Goal: Information Seeking & Learning: Learn about a topic

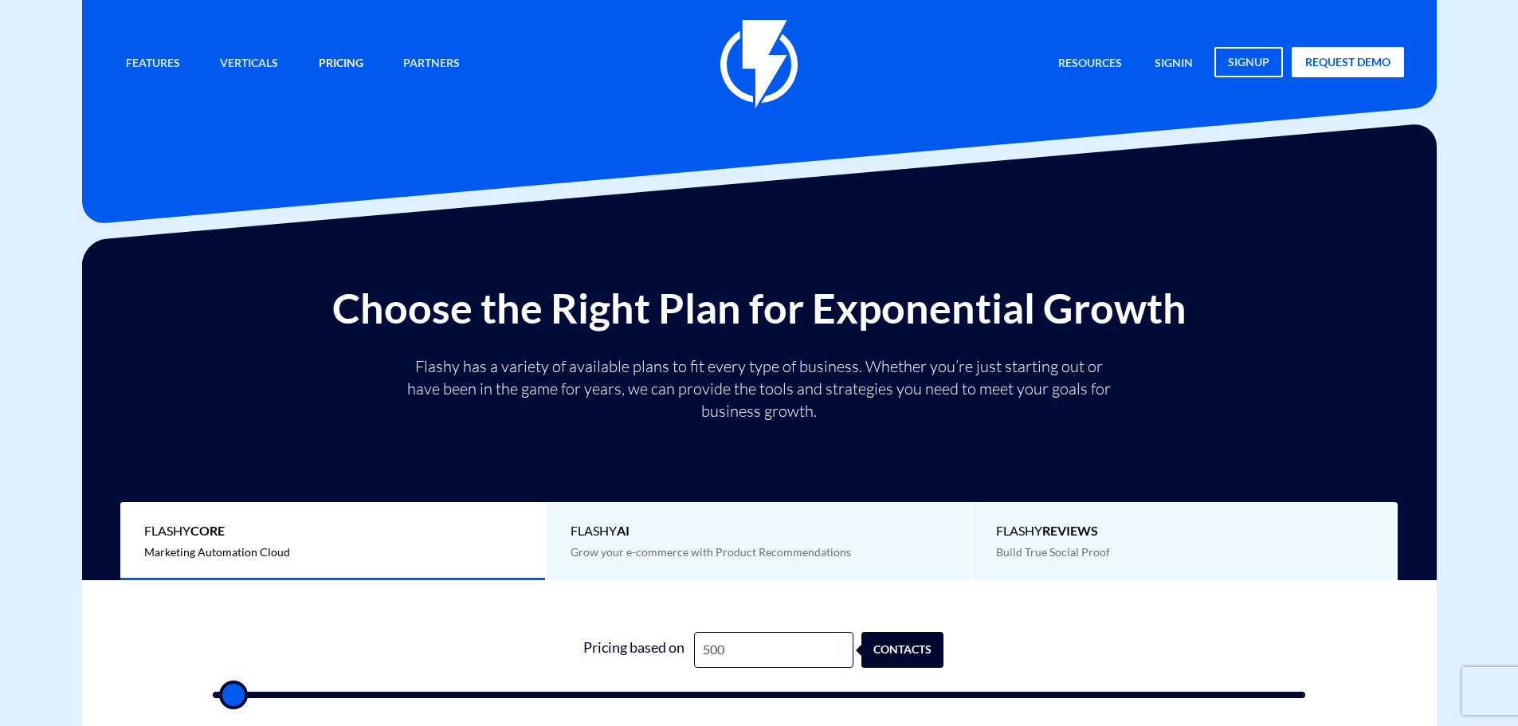
click at [353, 57] on link "Pricing" at bounding box center [341, 64] width 69 height 34
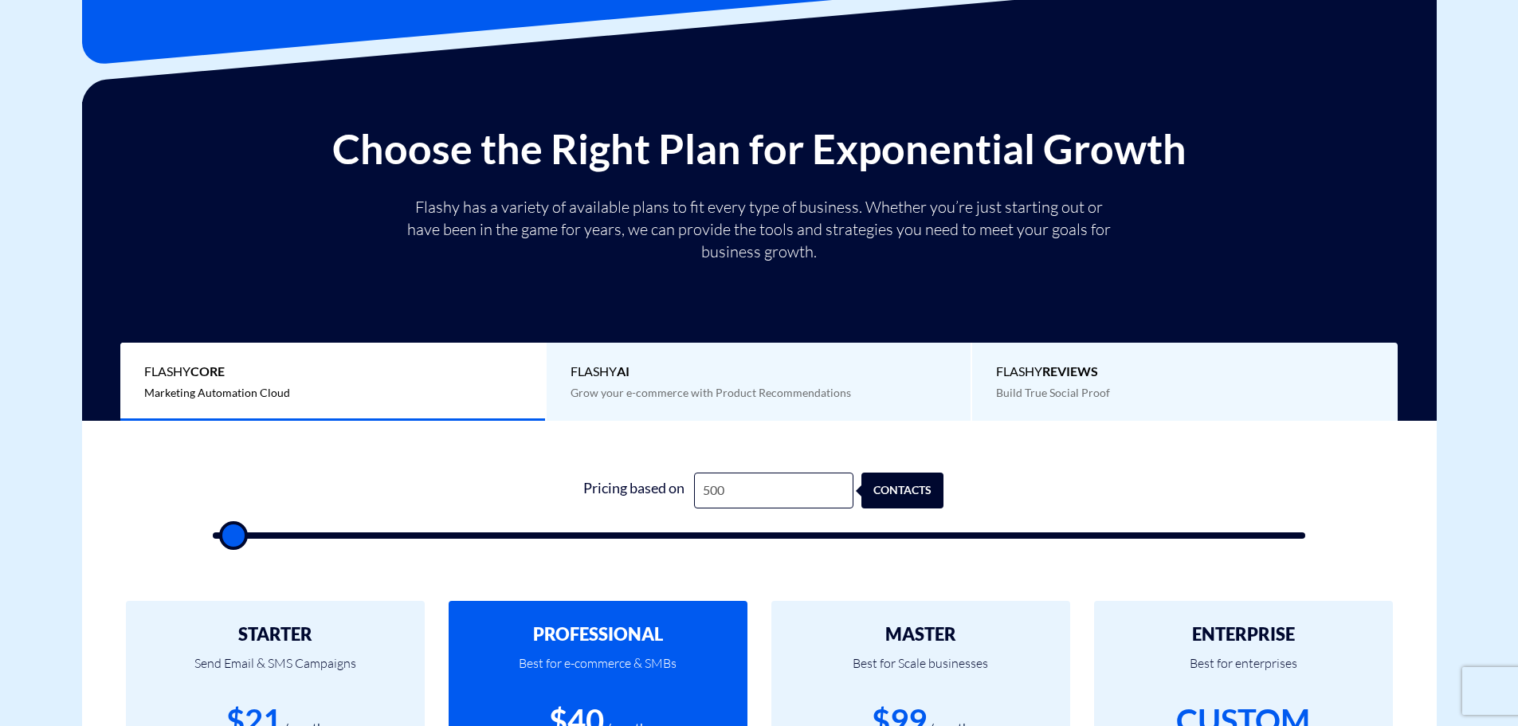
scroll to position [319, 0]
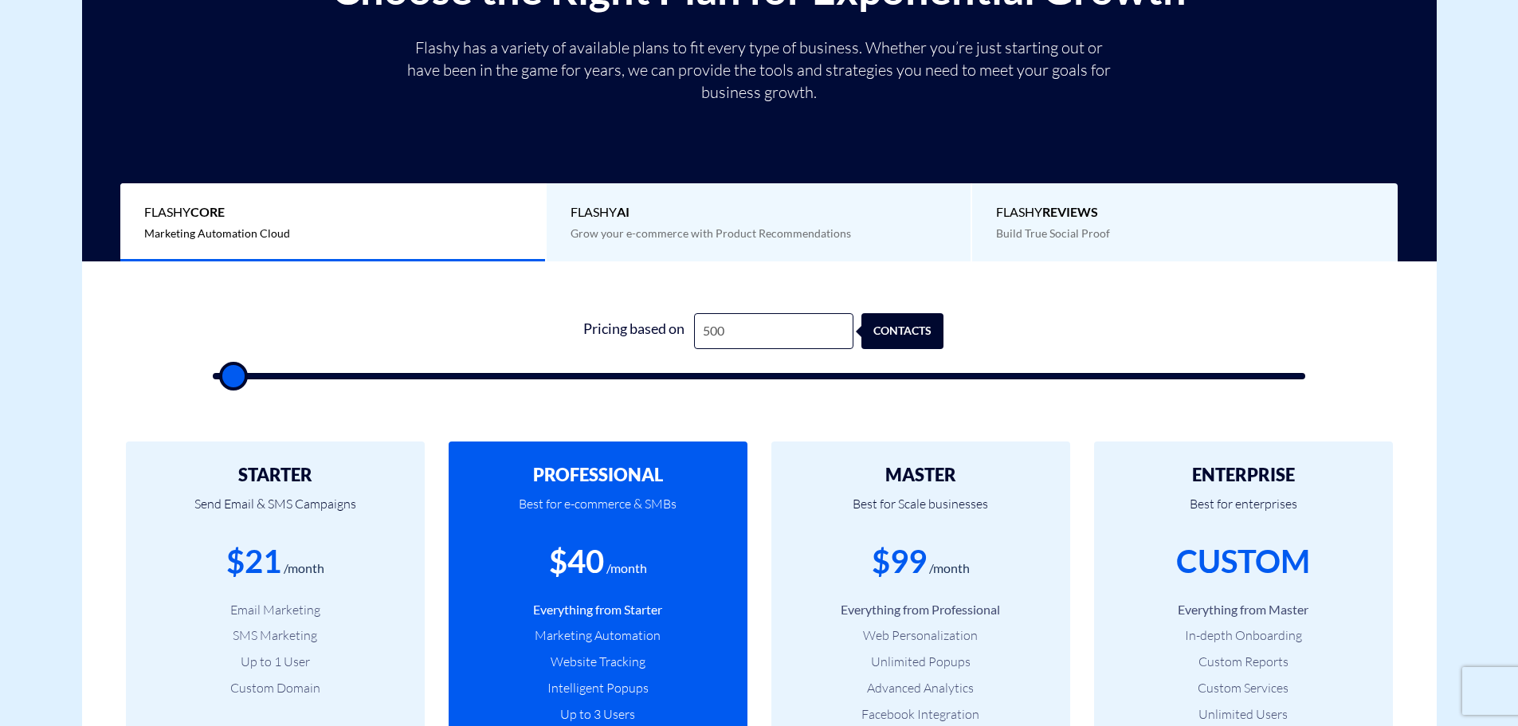
type input "1,000"
type input "1000"
type input "1,500"
type input "1500"
type input "2,000"
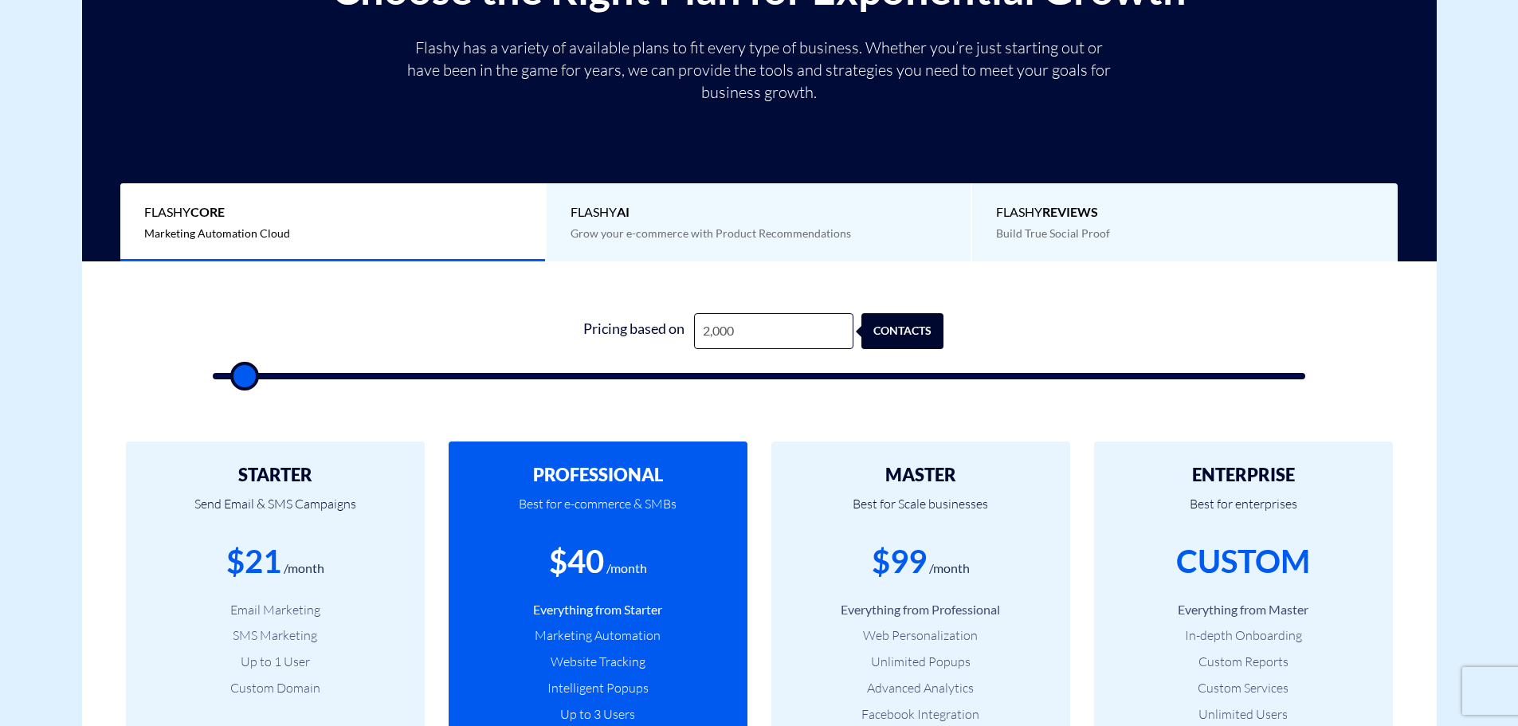
type input "2000"
type input "2,500"
type input "2500"
type input "3,000"
type input "3000"
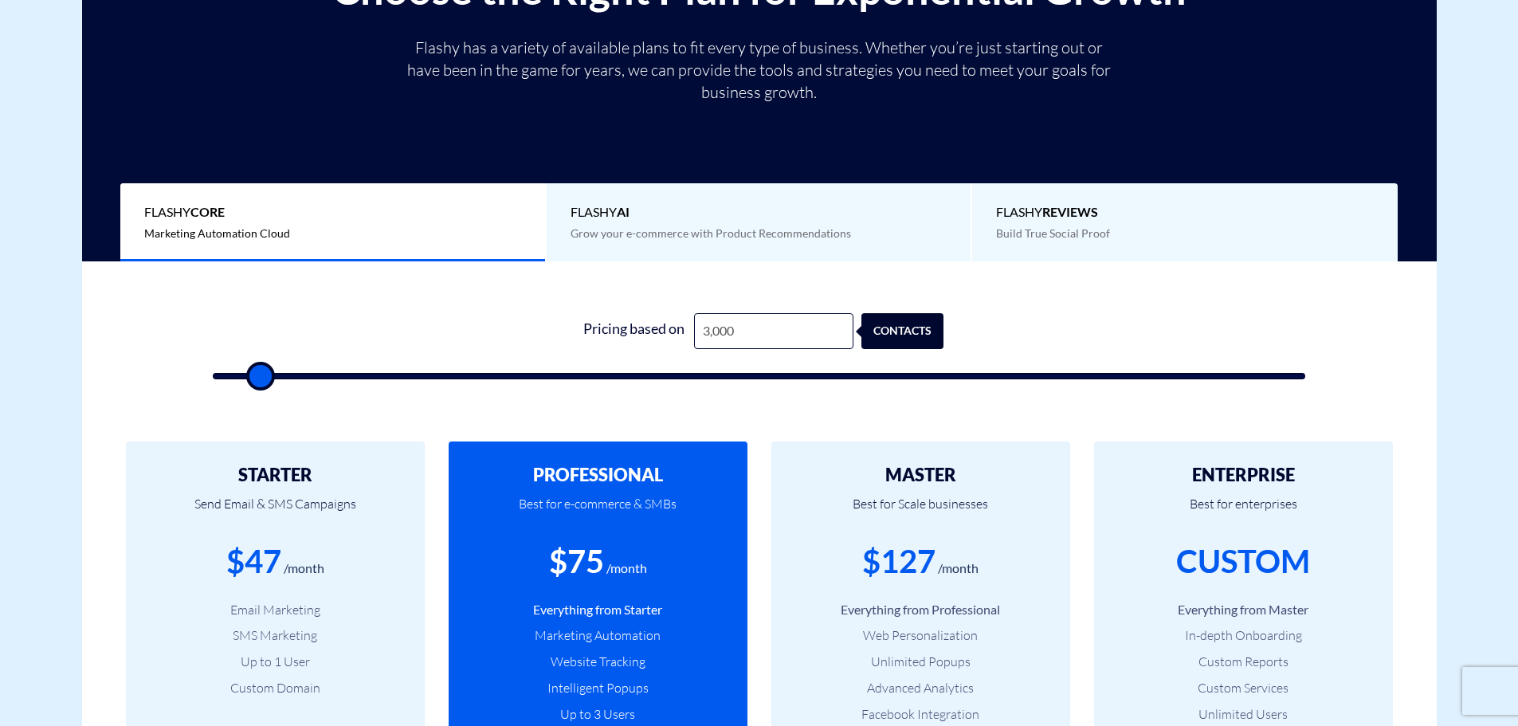
type input "3,500"
drag, startPoint x: 235, startPoint y: 381, endPoint x: 262, endPoint y: 380, distance: 27.1
type input "3500"
click at [262, 379] on input "range" at bounding box center [759, 376] width 1093 height 6
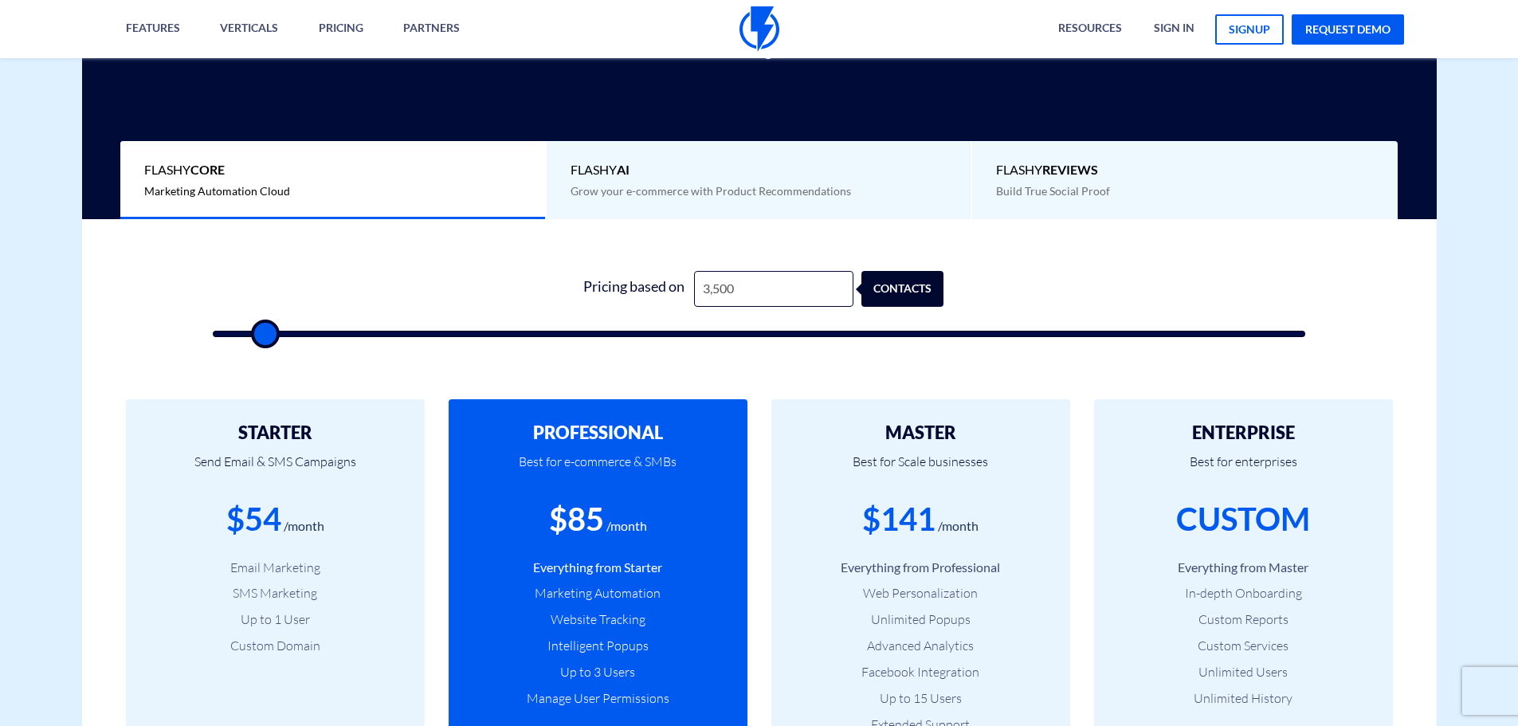
scroll to position [398, 0]
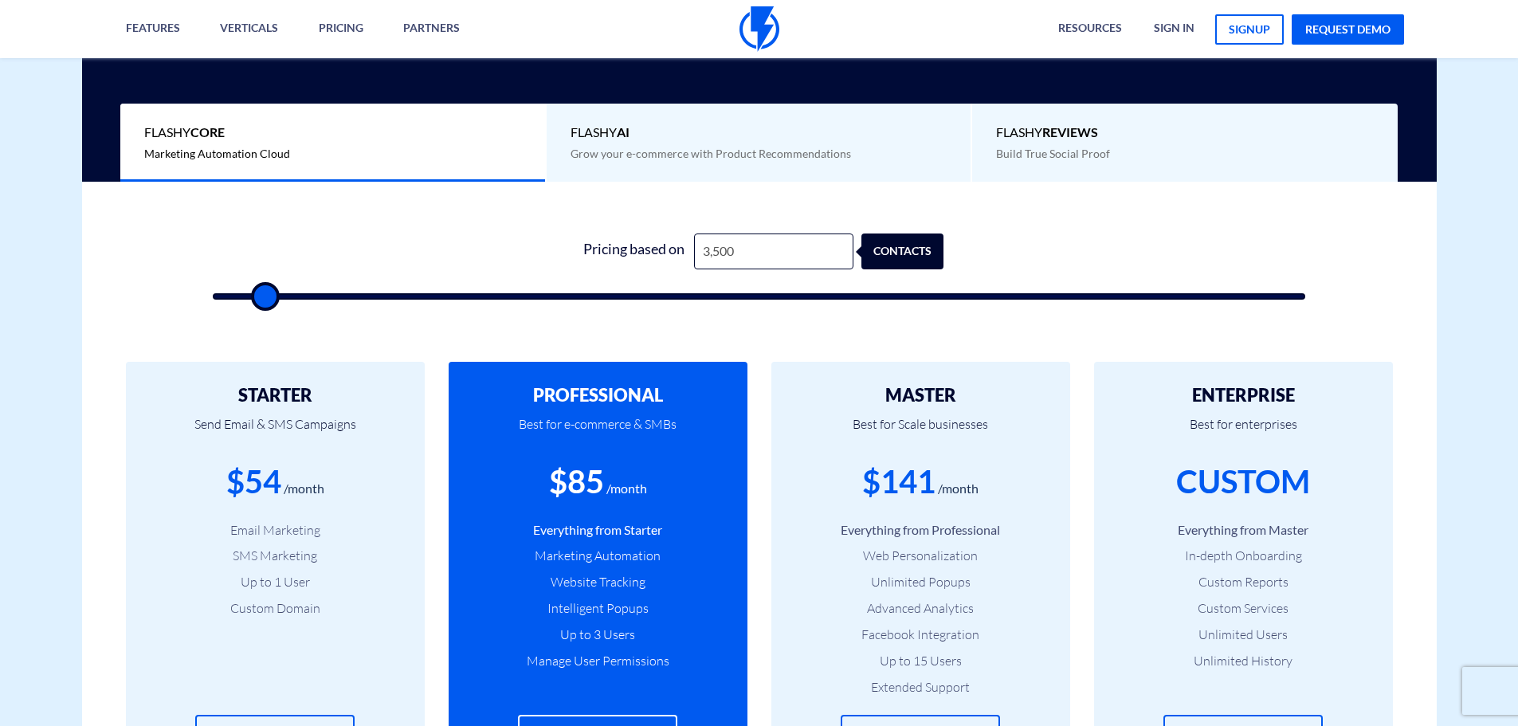
type input "4,000"
type input "4000"
type input "3,500"
type input "3500"
type input "3,000"
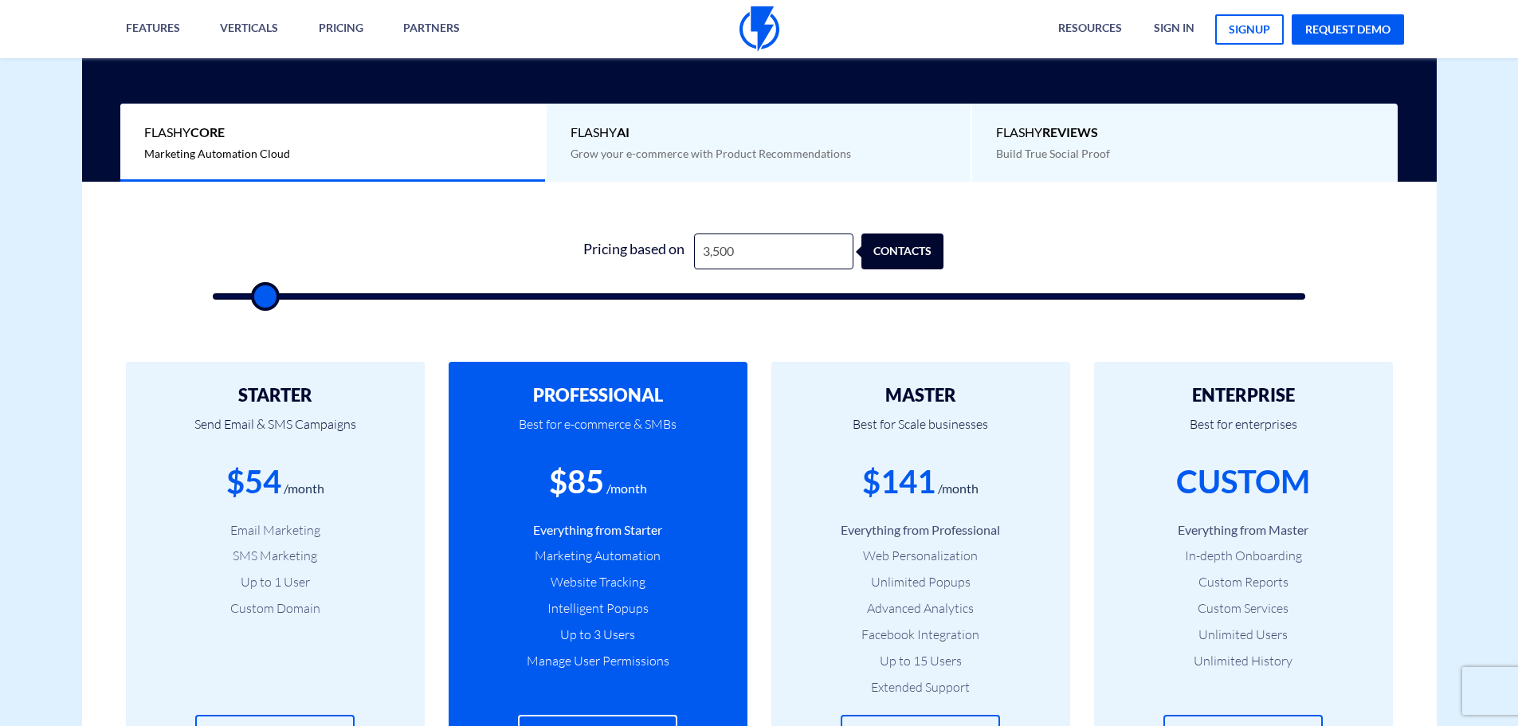
type input "3000"
type input "2,500"
type input "2500"
type input "2,000"
type input "2000"
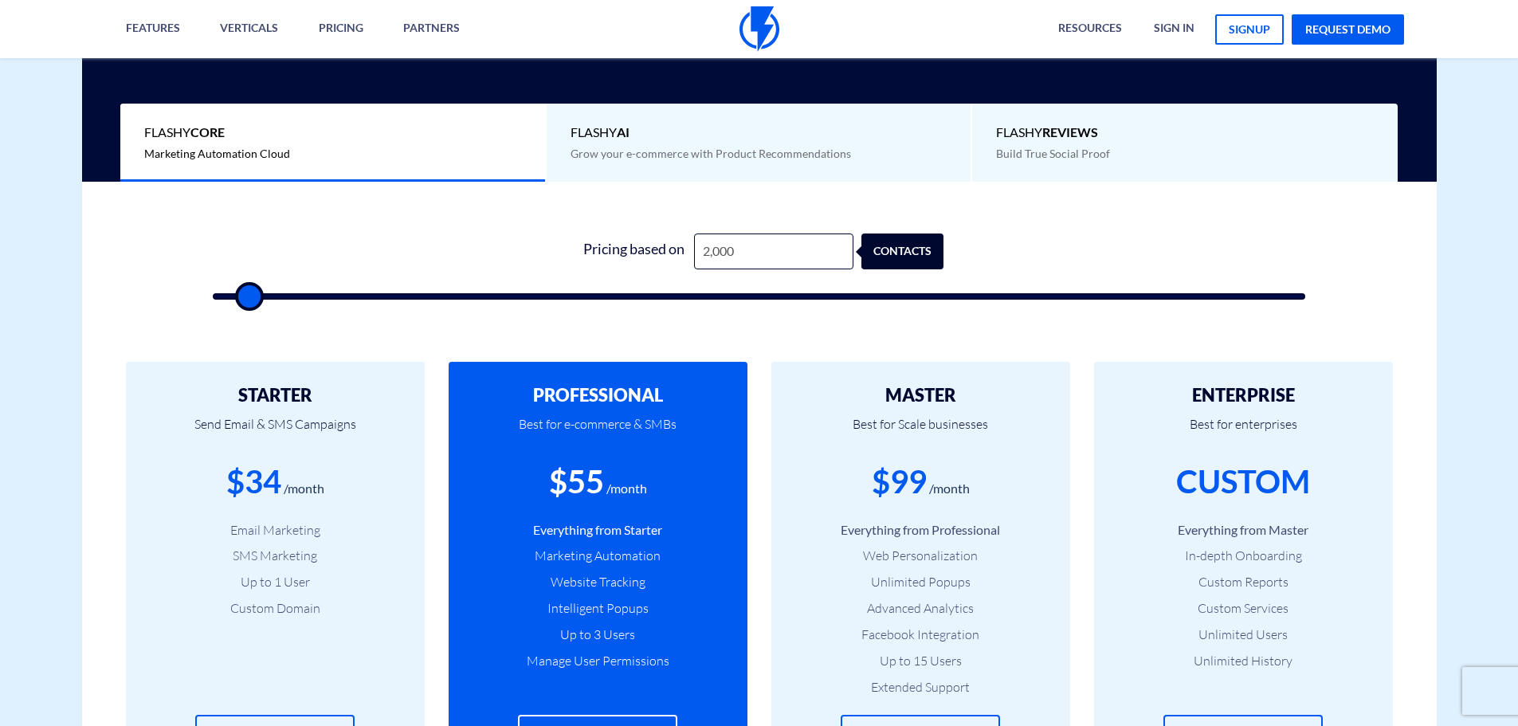
type input "1,500"
type input "1500"
type input "1,000"
type input "1000"
type input "500"
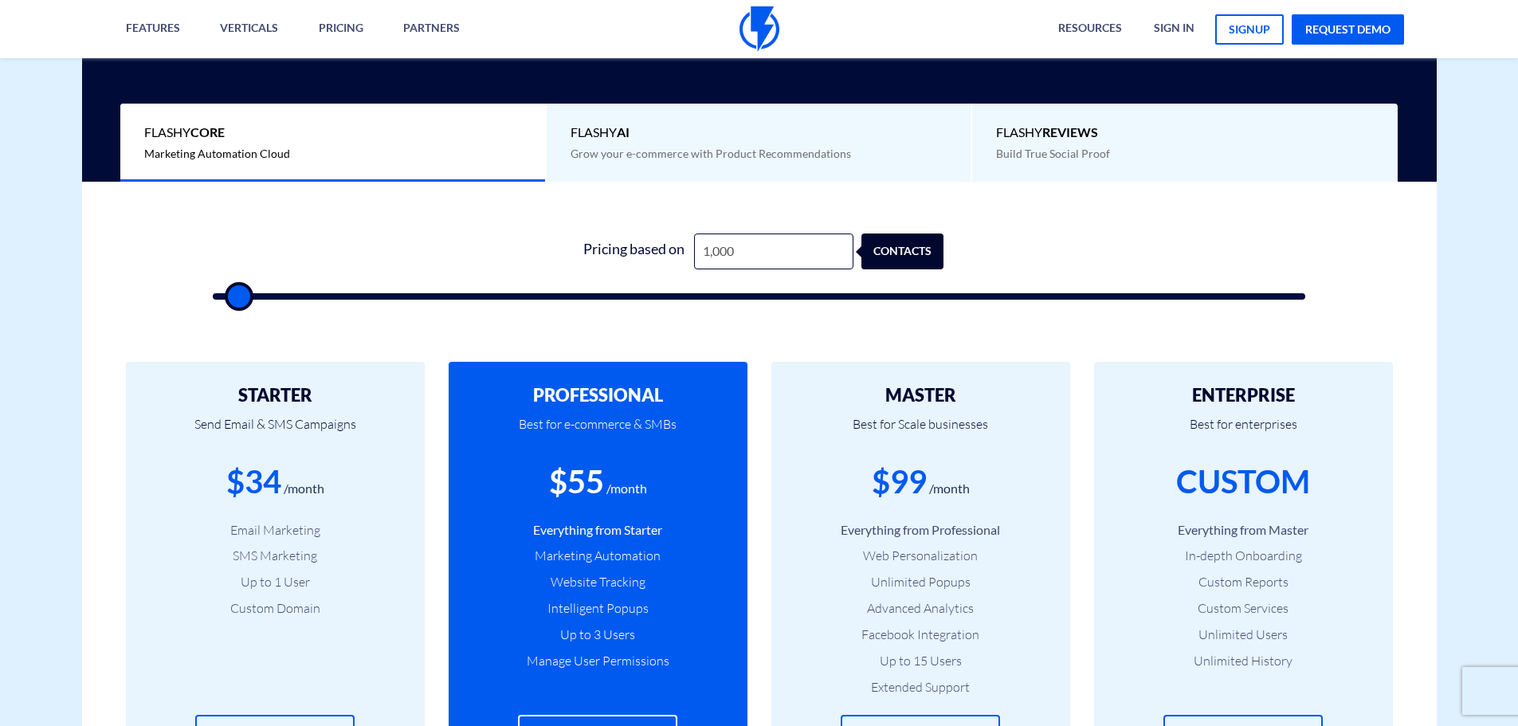
type input "500"
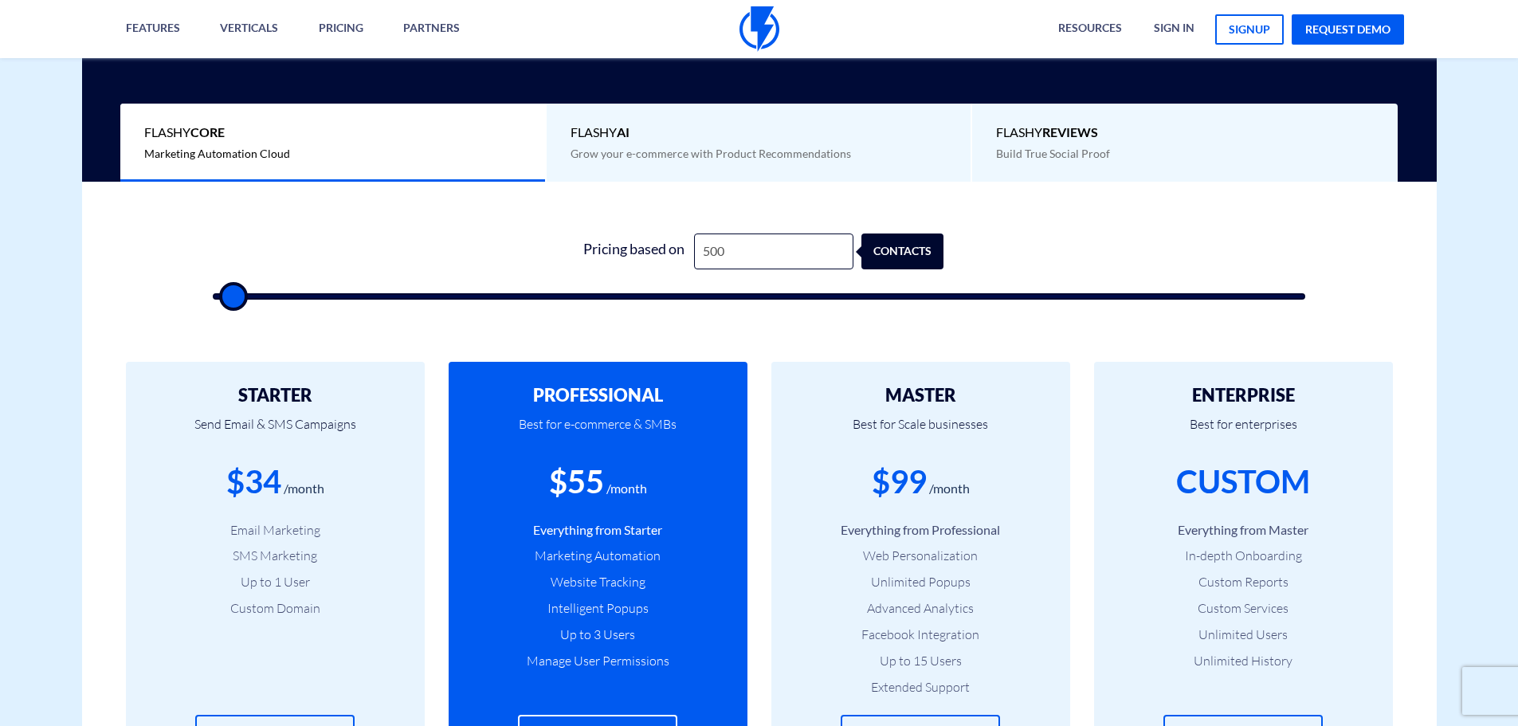
type input "500"
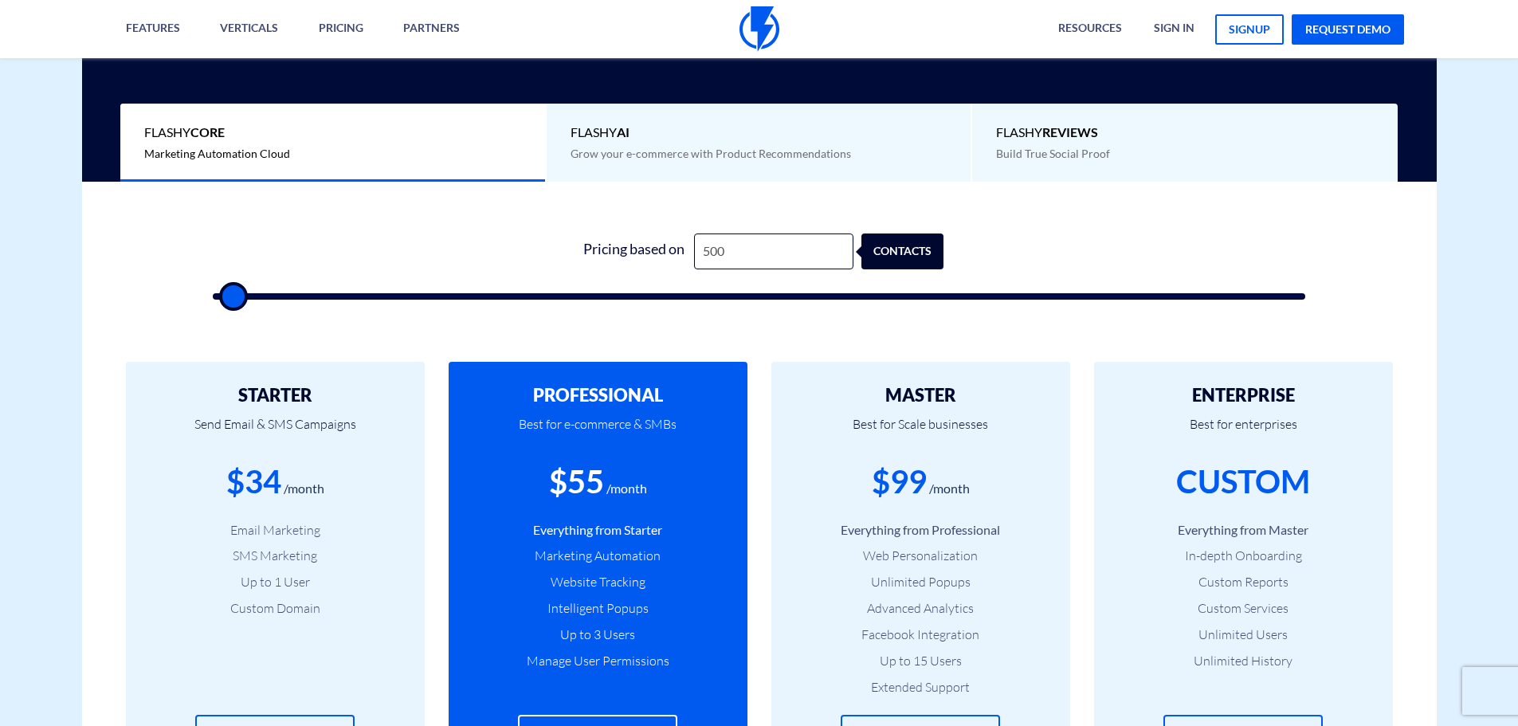
type input "500"
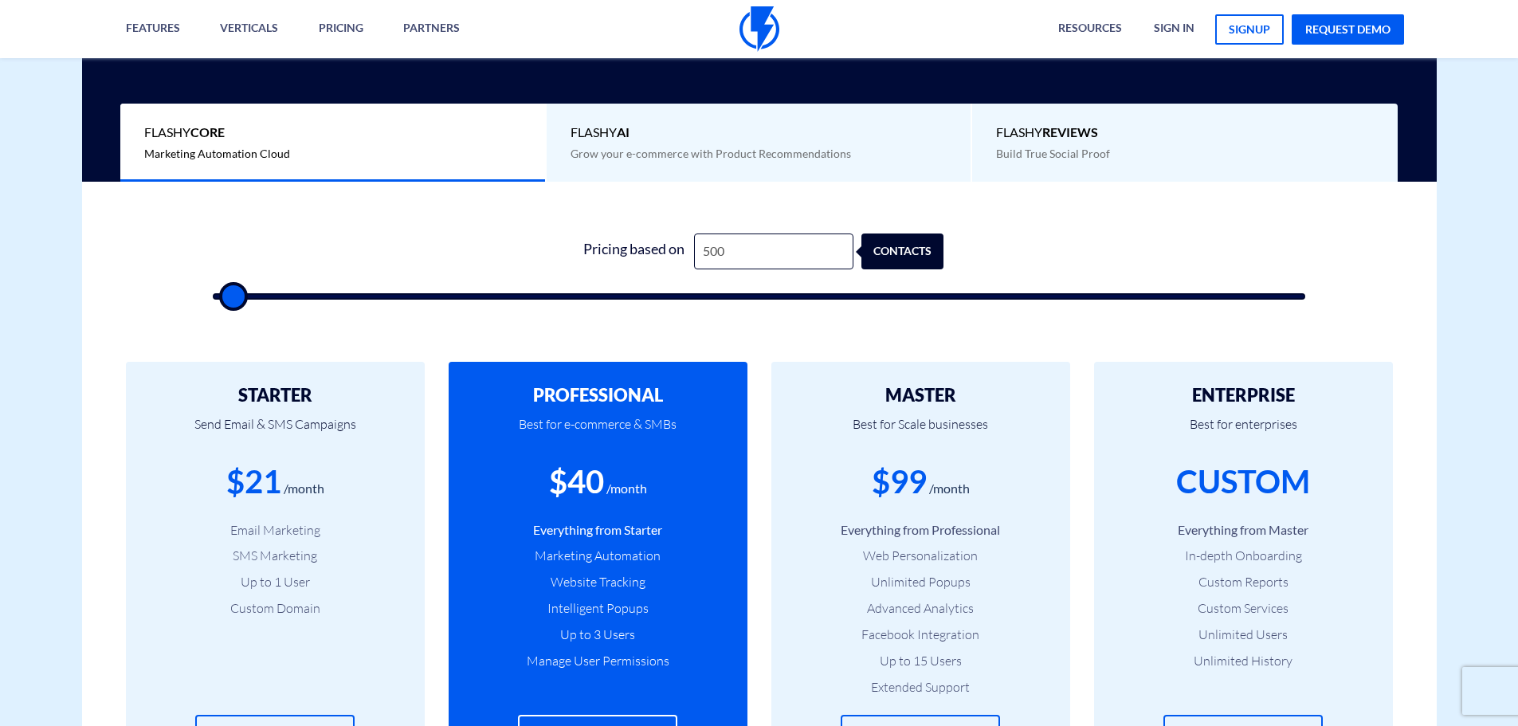
type input "500"
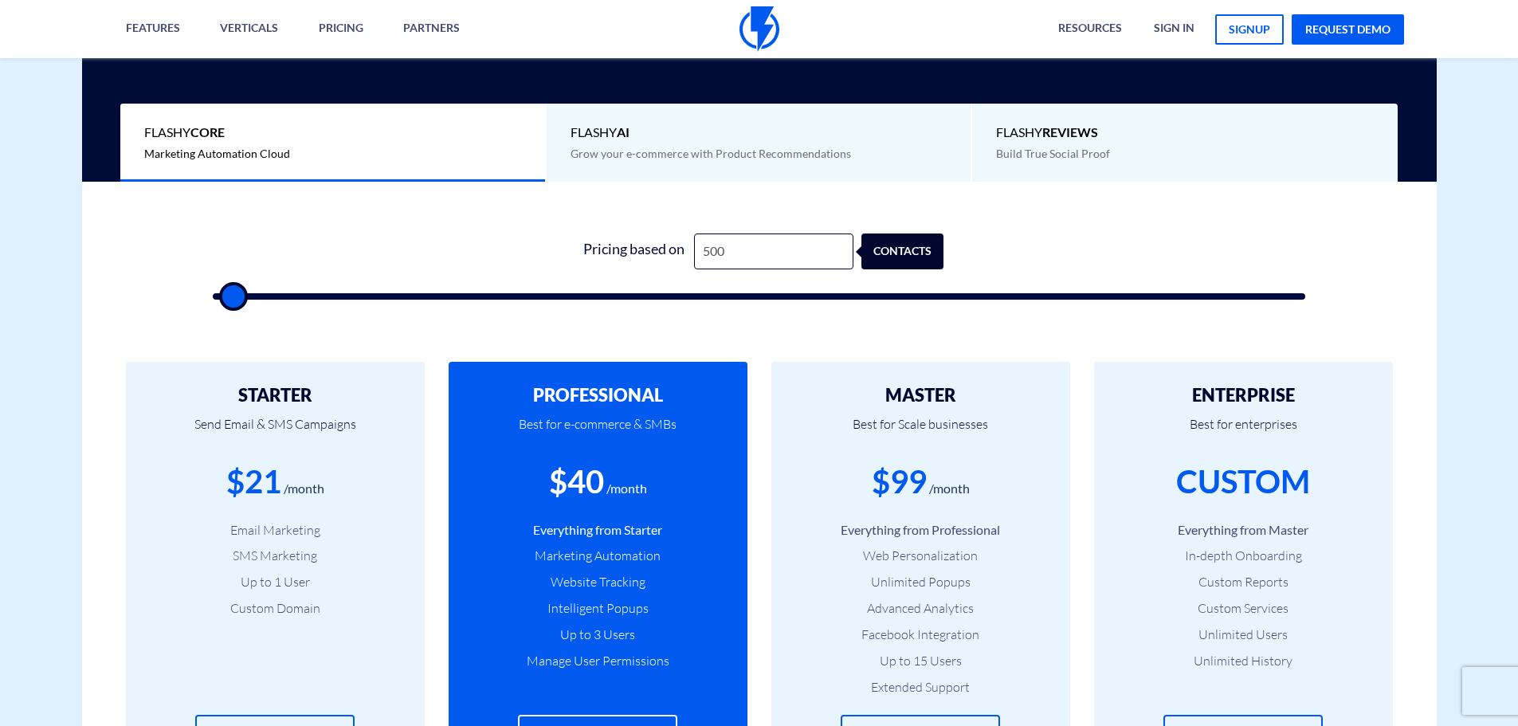
type input "500"
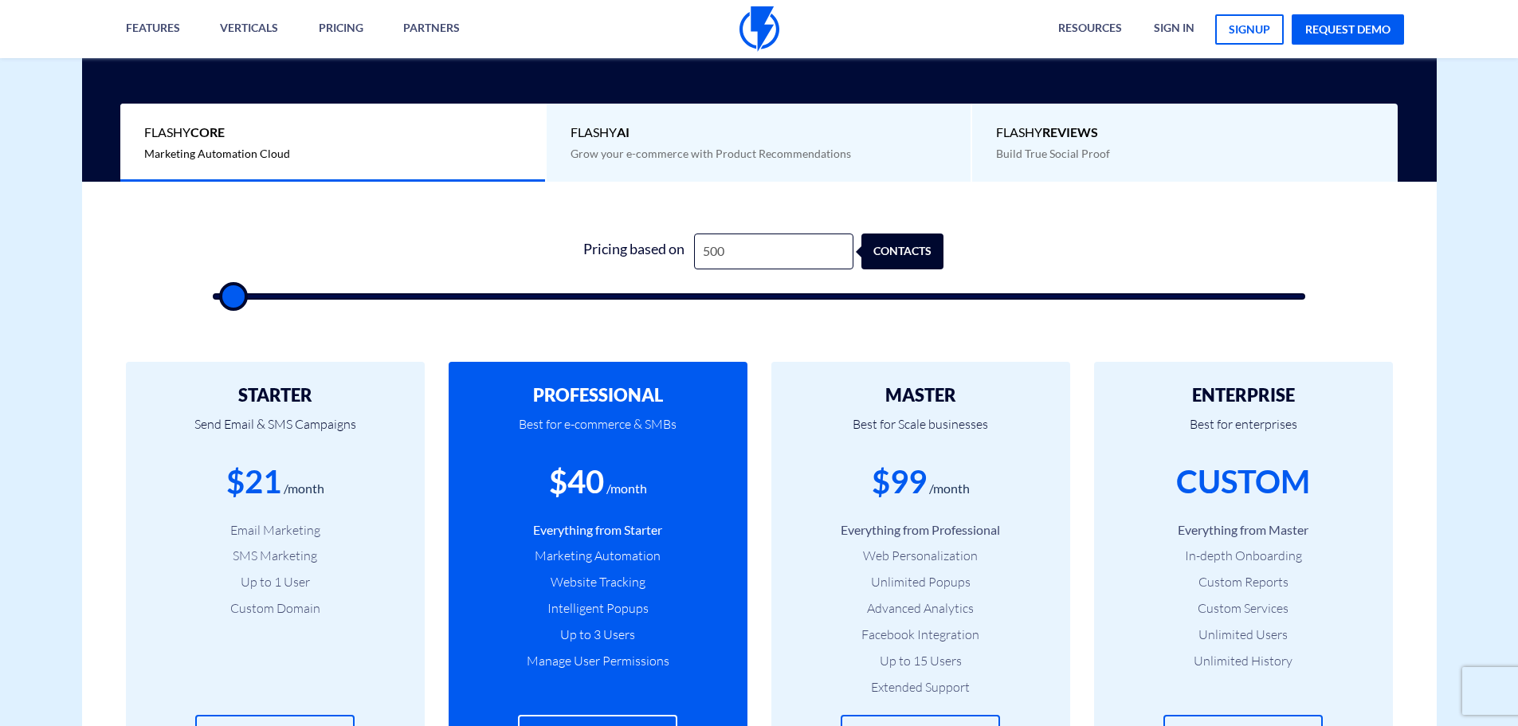
type input "500"
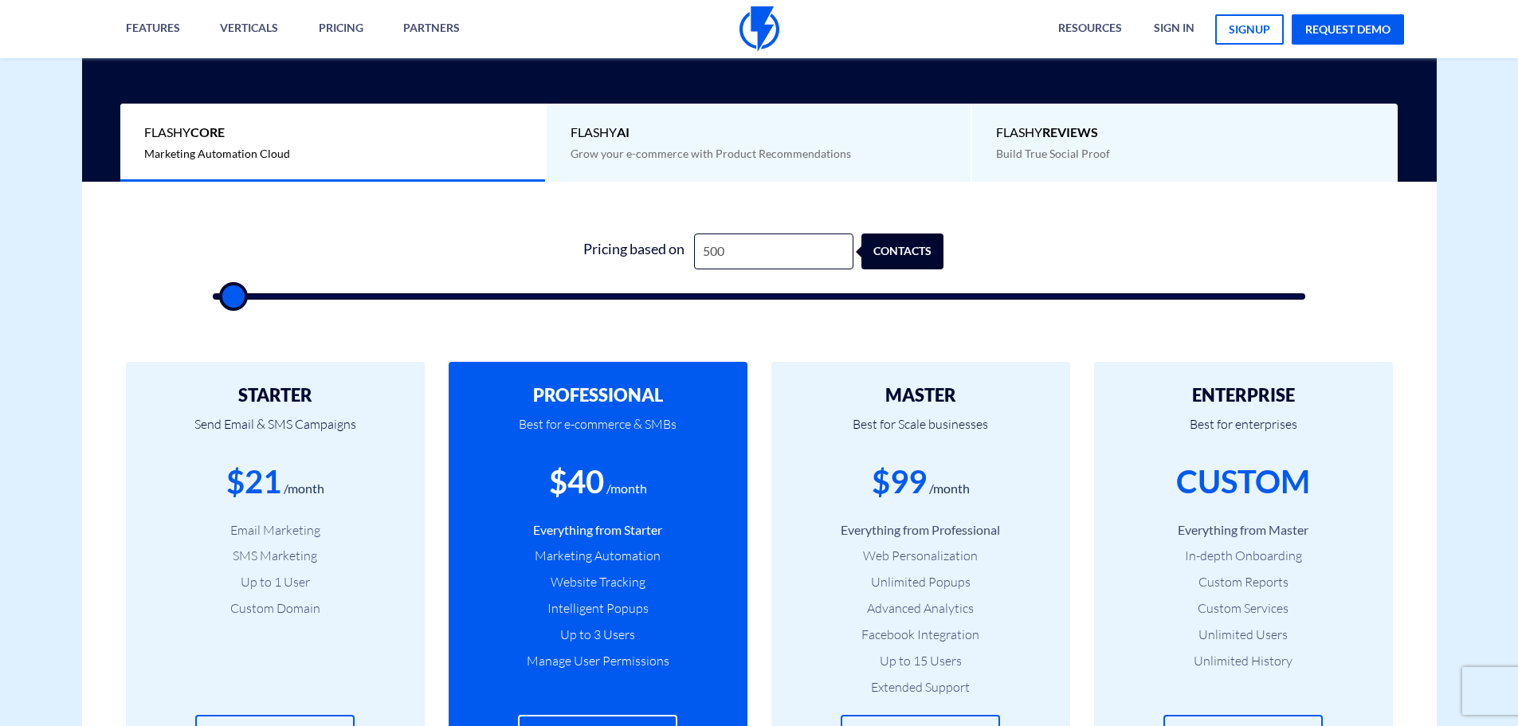
type input "500"
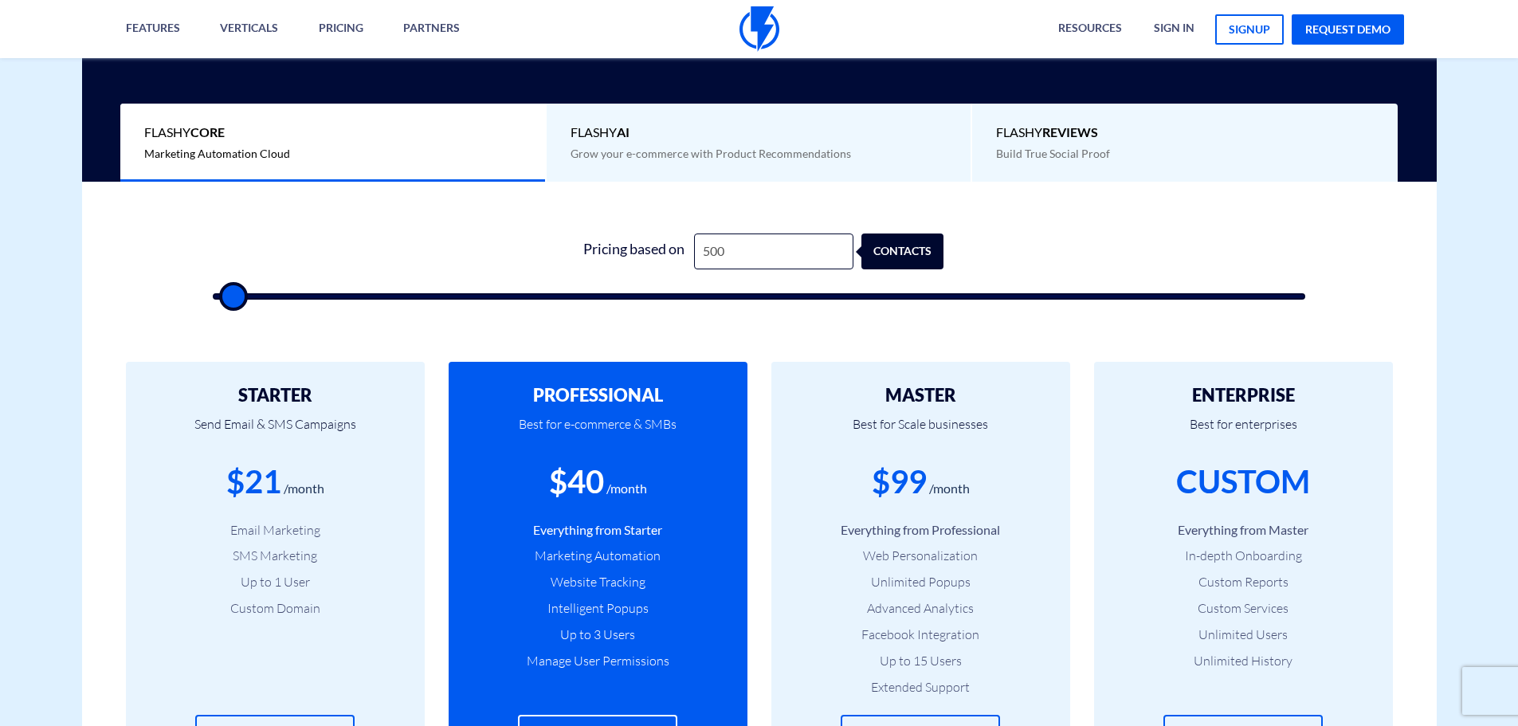
type input "500"
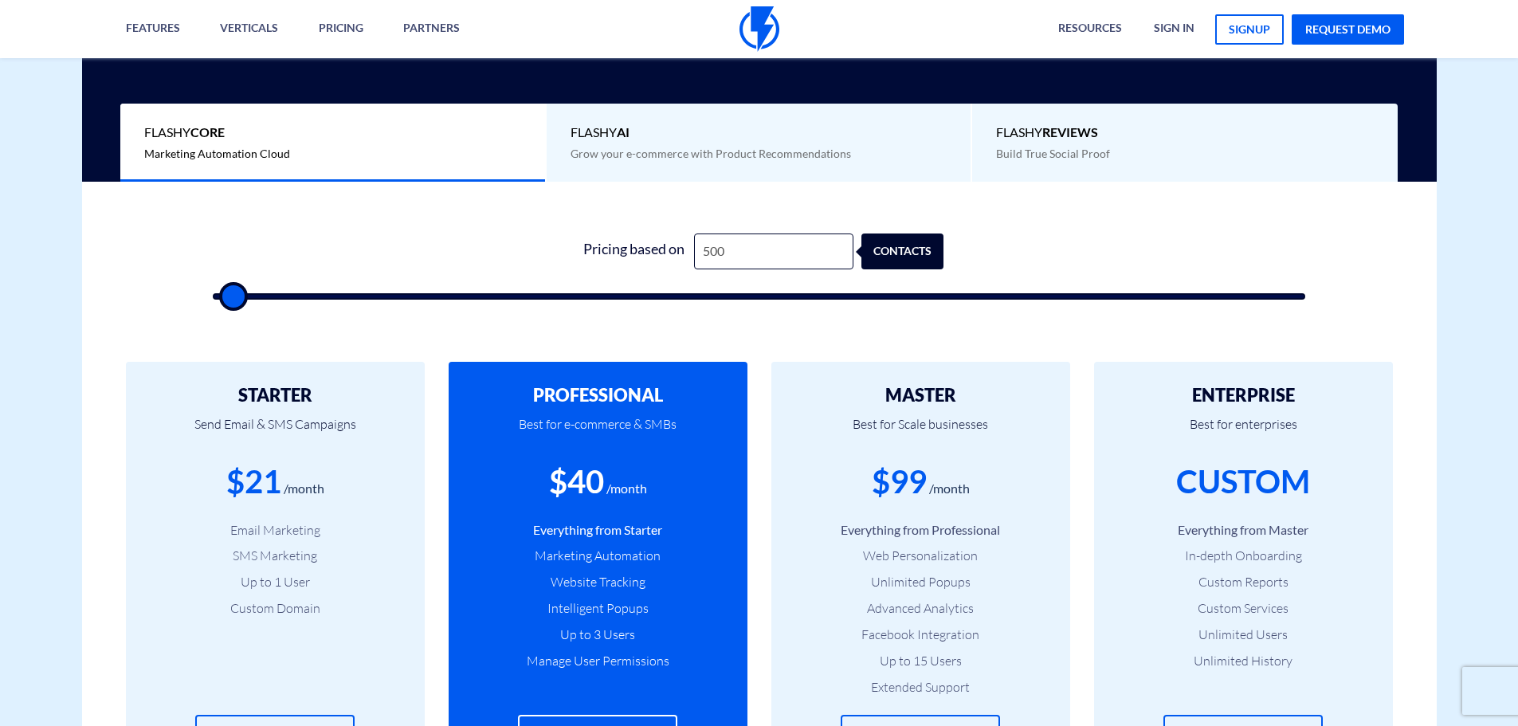
type input "500"
type input "1,000"
type input "1000"
type input "1,500"
type input "1500"
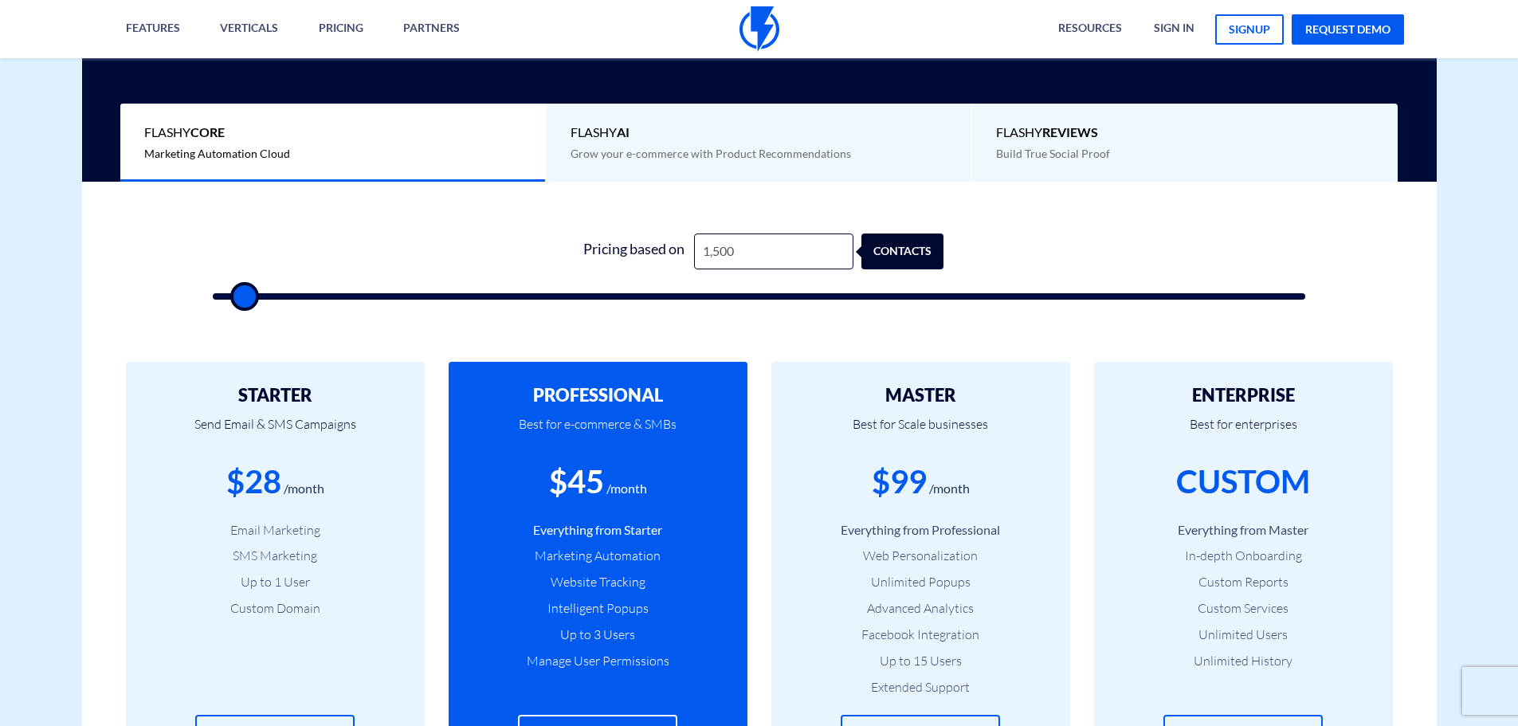
type input "2,000"
type input "2000"
type input "2,500"
type input "2500"
type input "3,000"
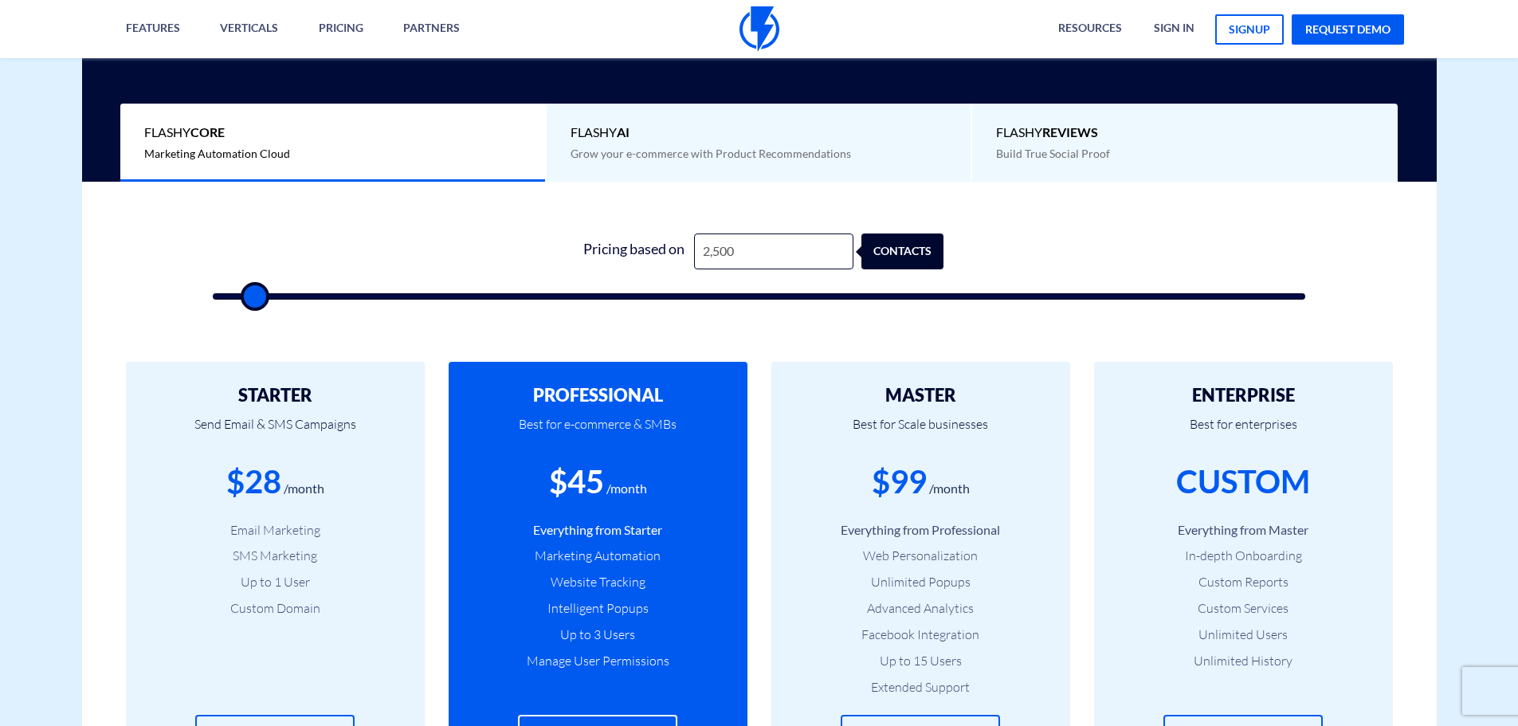
type input "3000"
type input "3,500"
type input "3500"
type input "4,000"
type input "4000"
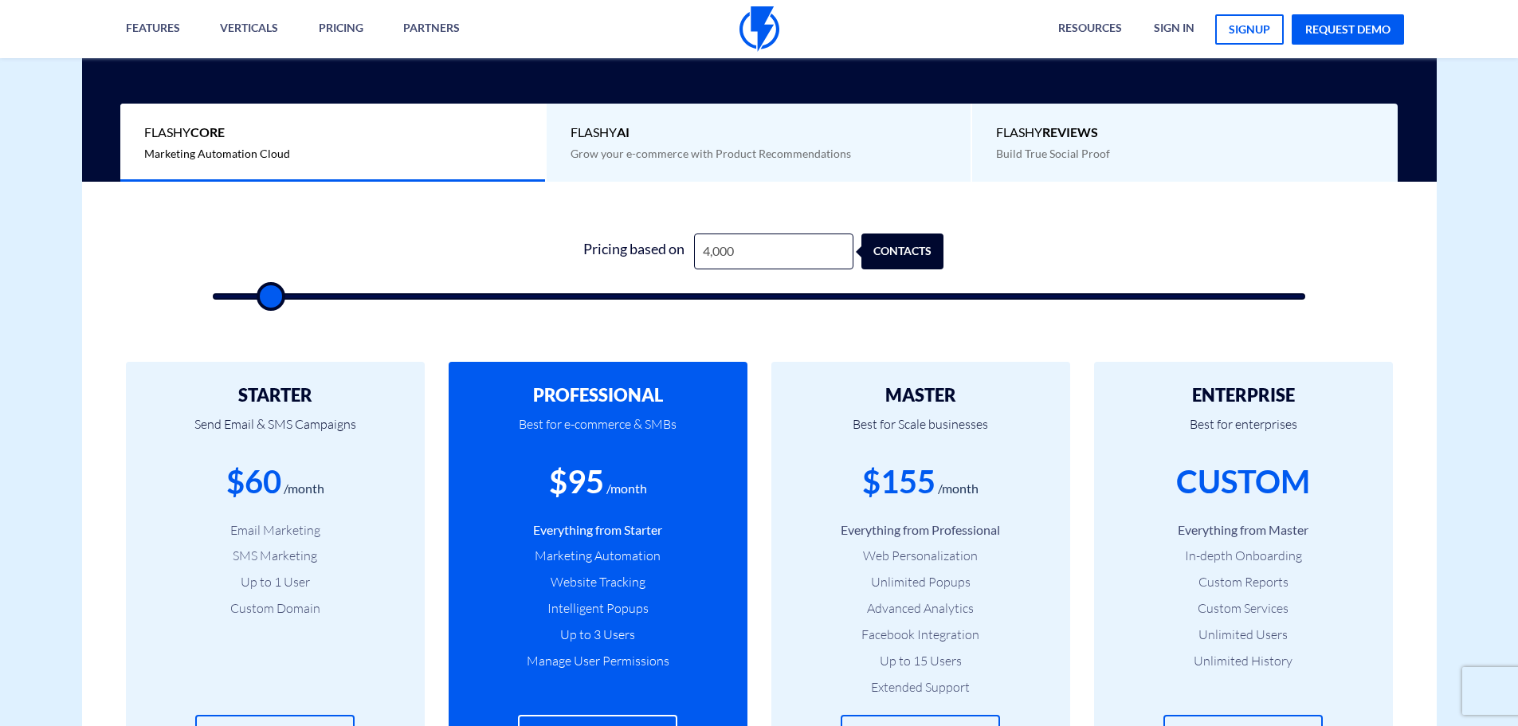
type input "4,500"
type input "4500"
type input "5,000"
drag, startPoint x: 270, startPoint y: 298, endPoint x: 282, endPoint y: 300, distance: 12.1
type input "5000"
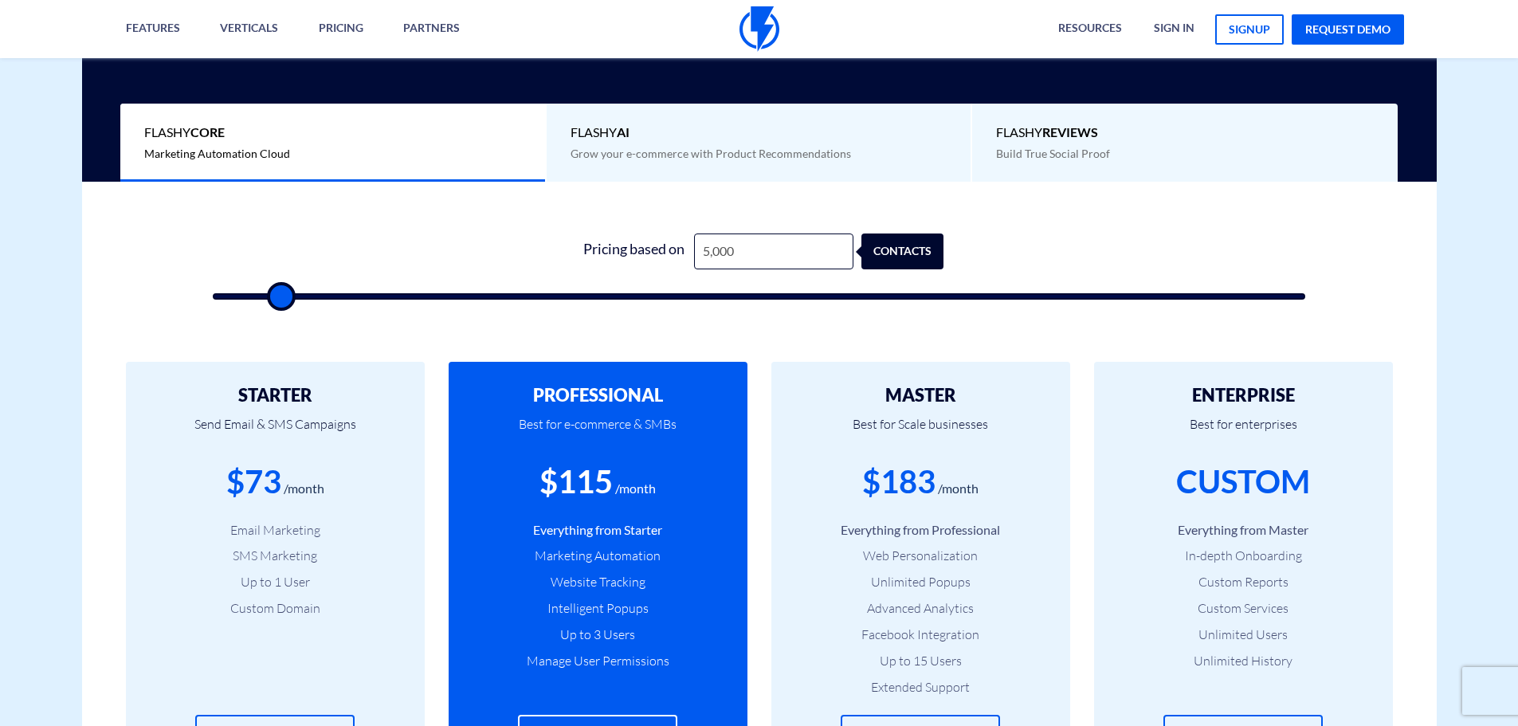
click at [282, 300] on input "range" at bounding box center [759, 296] width 1093 height 6
